Goal: Task Accomplishment & Management: Manage account settings

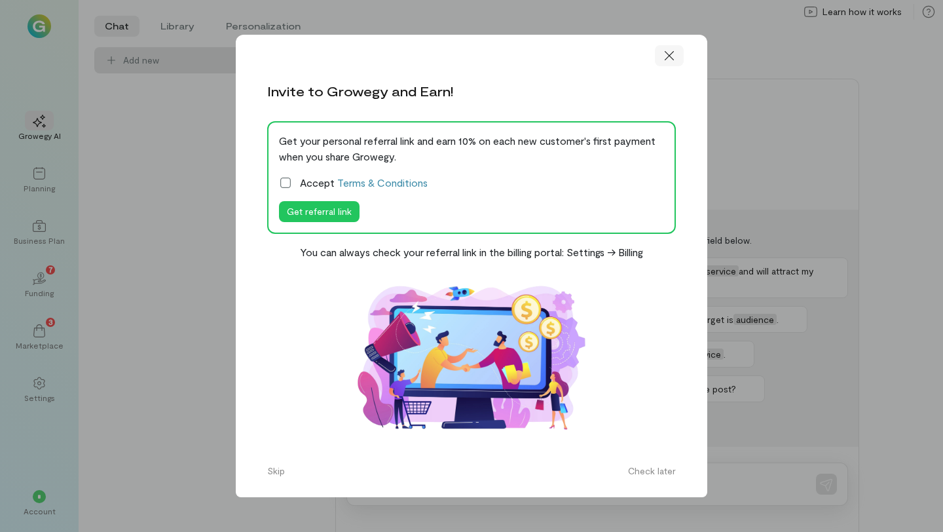
click at [665, 53] on icon at bounding box center [669, 55] width 13 height 13
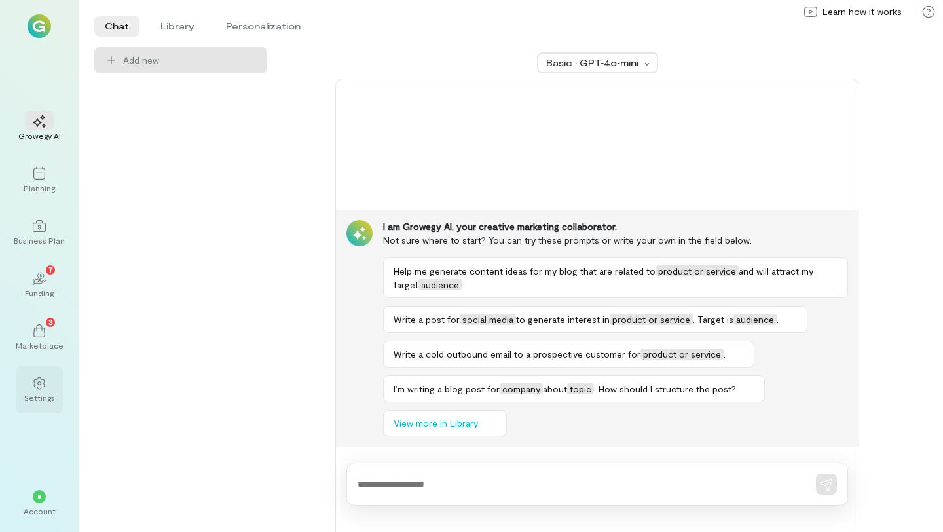
click at [39, 368] on div "Settings" at bounding box center [39, 389] width 47 height 47
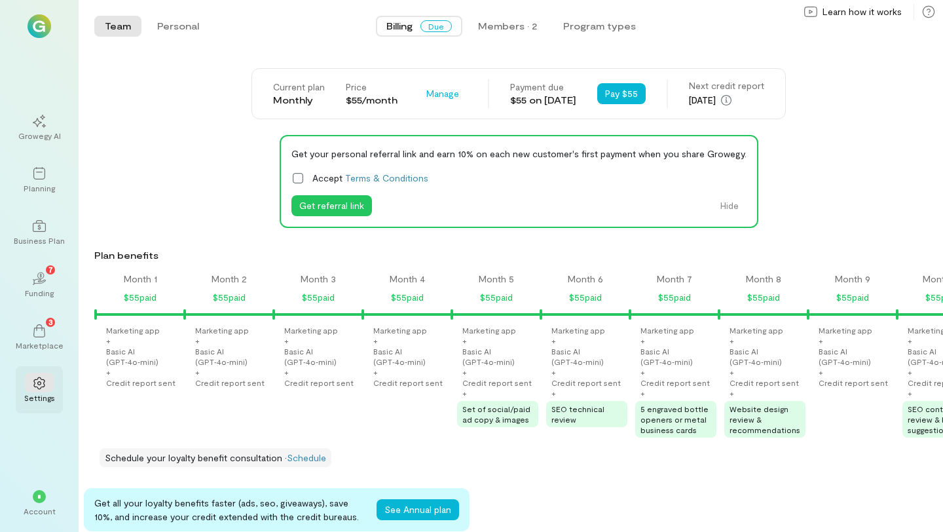
scroll to position [0, 757]
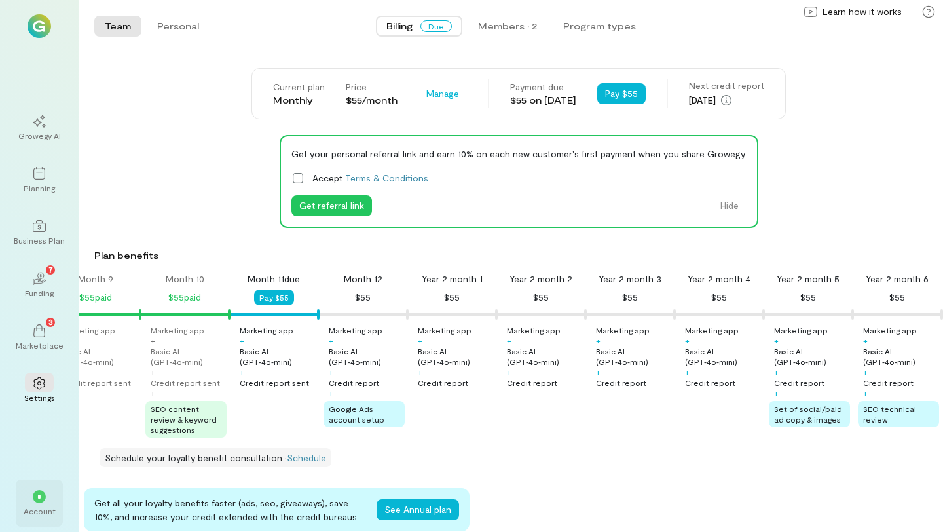
click at [47, 493] on div "*" at bounding box center [39, 496] width 29 height 20
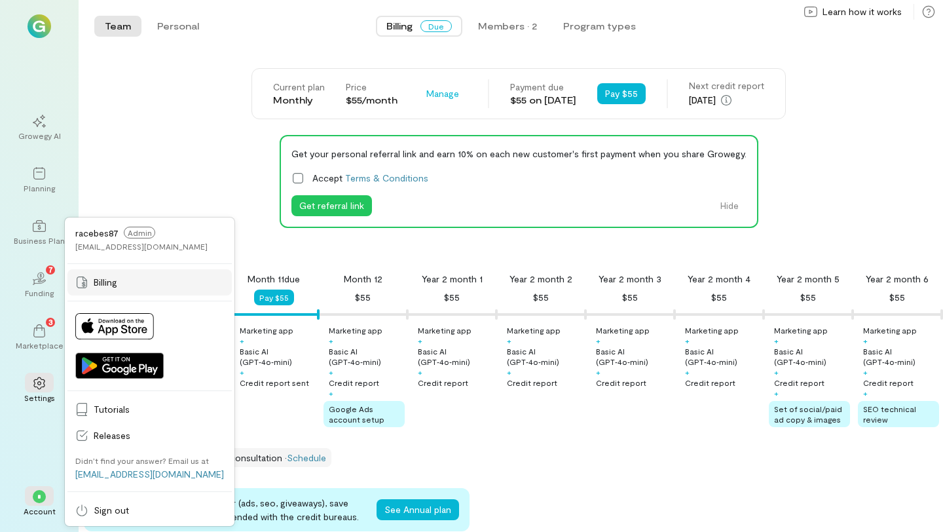
click at [121, 279] on span "Billing" at bounding box center [159, 282] width 130 height 13
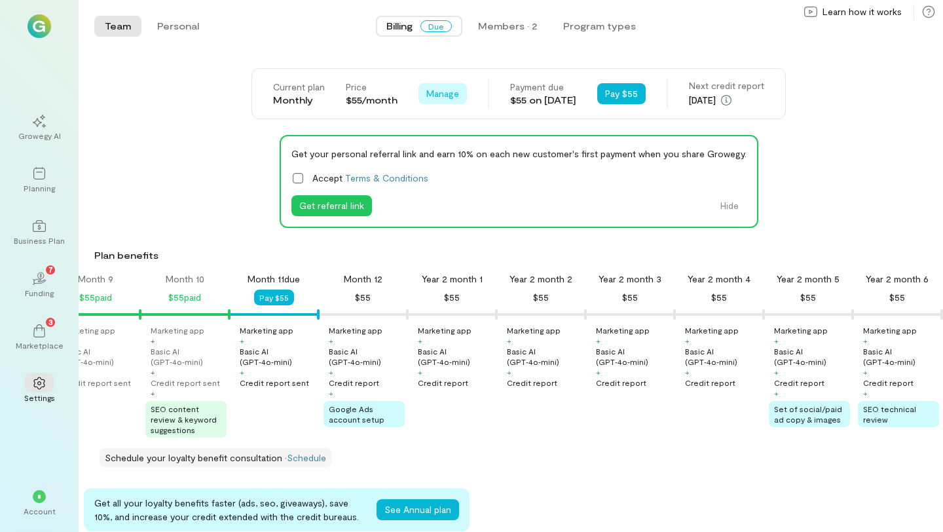
click at [437, 98] on span "Manage" at bounding box center [442, 93] width 33 height 13
click at [448, 144] on span "Cancel plan" at bounding box center [481, 147] width 67 height 13
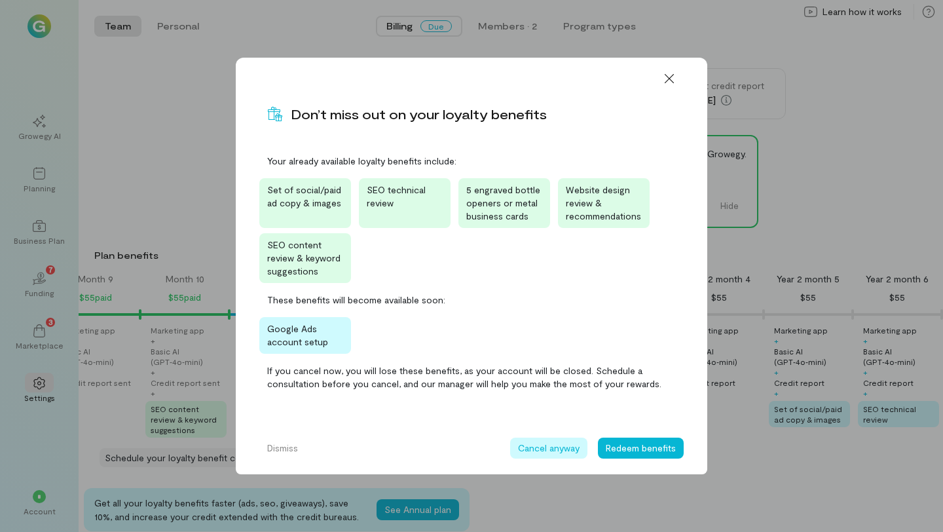
click at [561, 441] on button "Cancel anyway" at bounding box center [548, 448] width 77 height 21
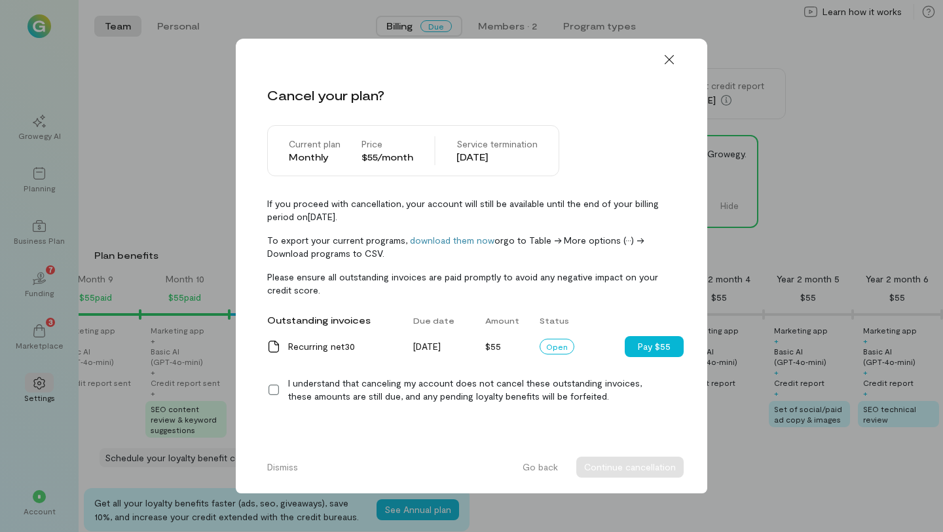
click at [275, 390] on icon at bounding box center [273, 389] width 13 height 13
click at [616, 469] on button "Continue cancellation" at bounding box center [629, 467] width 107 height 21
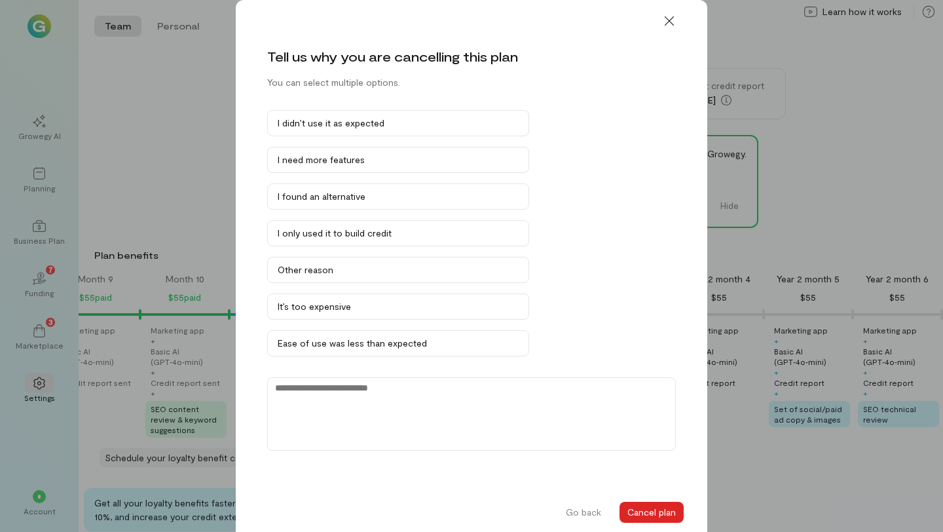
click at [645, 511] on button "Cancel plan" at bounding box center [652, 512] width 64 height 21
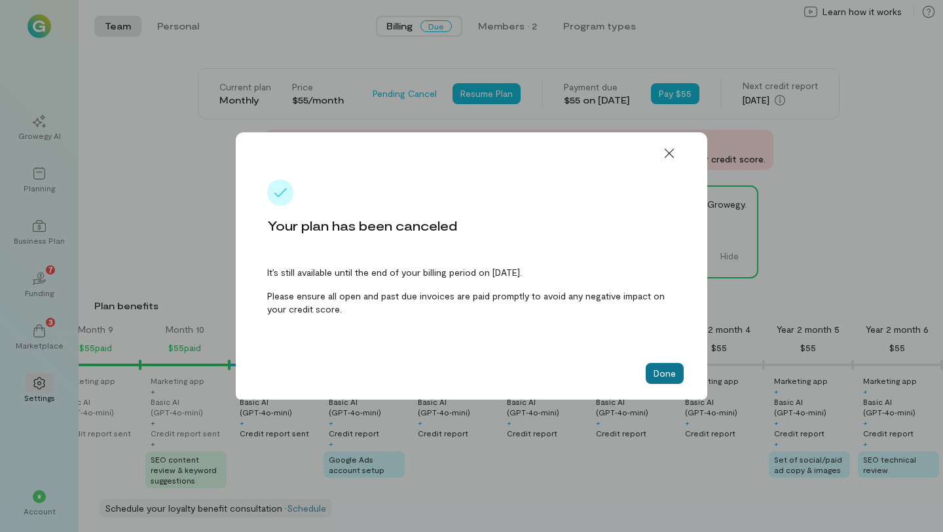
click at [664, 372] on button "Done" at bounding box center [665, 373] width 38 height 21
